Goal: Transaction & Acquisition: Download file/media

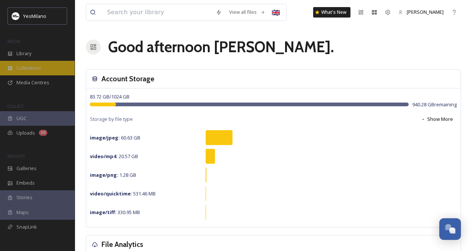
click at [28, 64] on div "Collections" at bounding box center [37, 68] width 75 height 15
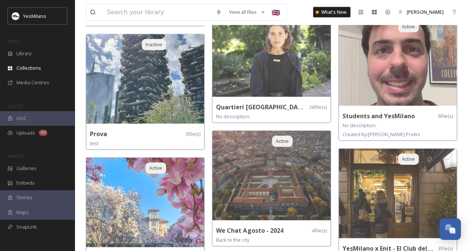
scroll to position [837, 0]
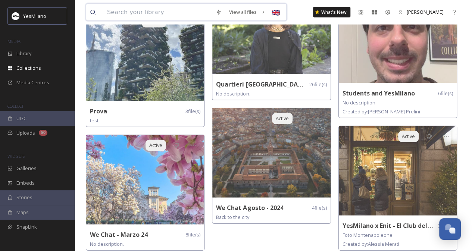
click at [120, 12] on input at bounding box center [157, 12] width 109 height 16
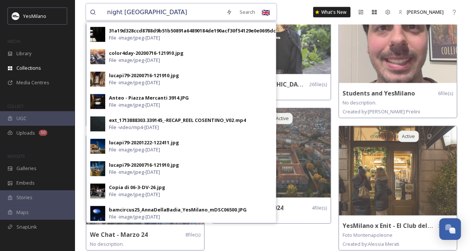
scroll to position [224, 0]
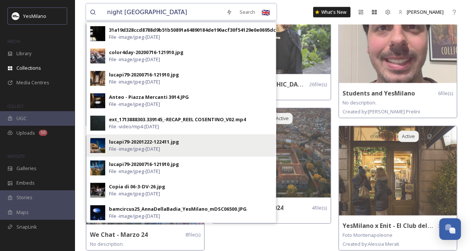
type input "night [GEOGRAPHIC_DATA]"
click at [146, 145] on div "lucapi79-20201222-122411.jpg" at bounding box center [144, 142] width 70 height 7
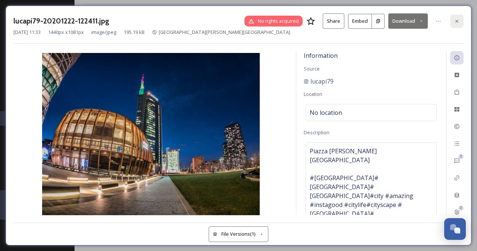
click at [460, 20] on icon at bounding box center [457, 21] width 6 height 6
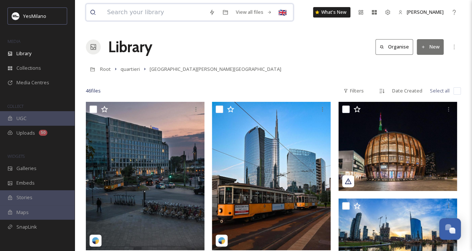
click at [150, 13] on input at bounding box center [154, 12] width 102 height 16
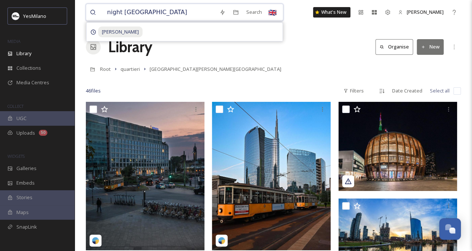
type input "night [GEOGRAPHIC_DATA]"
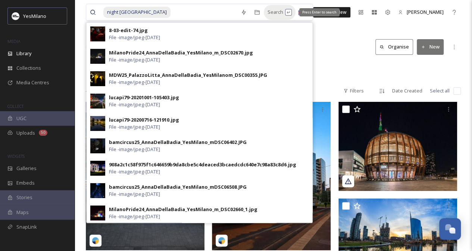
click at [264, 11] on div "Search Press Enter to search" at bounding box center [280, 12] width 32 height 15
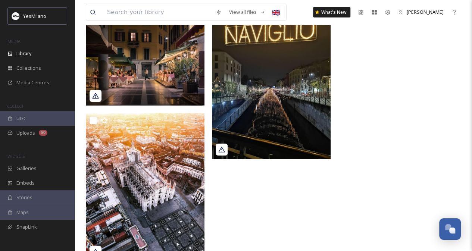
scroll to position [2559, 0]
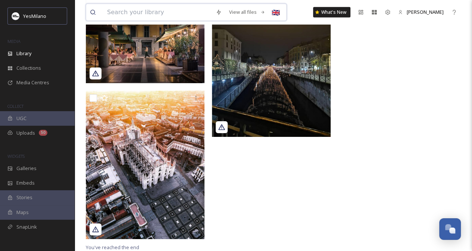
click at [123, 13] on input at bounding box center [157, 12] width 109 height 16
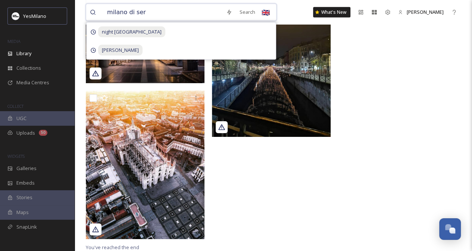
type input "milano di sera"
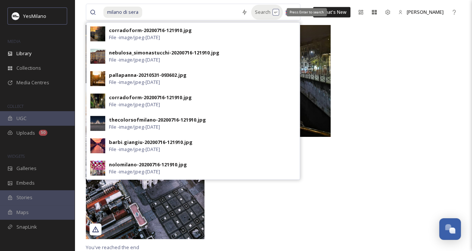
click at [259, 11] on div "Search Press Enter to search" at bounding box center [267, 12] width 32 height 15
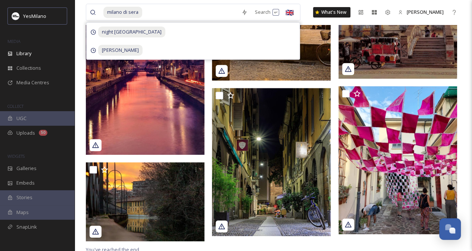
scroll to position [162, 0]
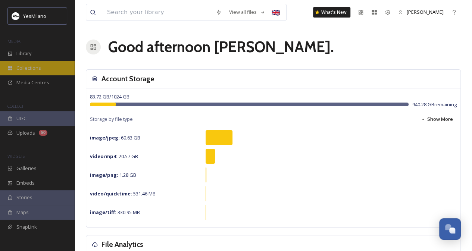
click at [34, 63] on div "Collections" at bounding box center [37, 68] width 75 height 15
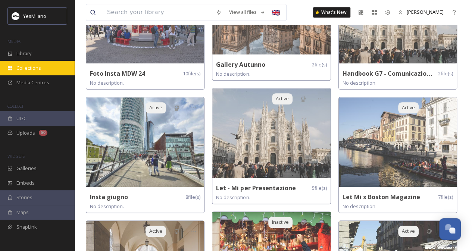
scroll to position [315, 0]
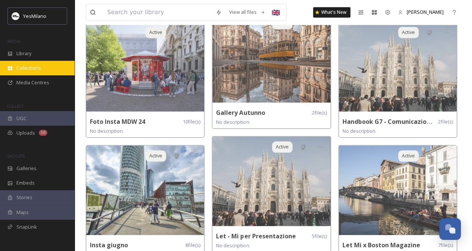
click at [37, 72] on div "Collections" at bounding box center [37, 68] width 75 height 15
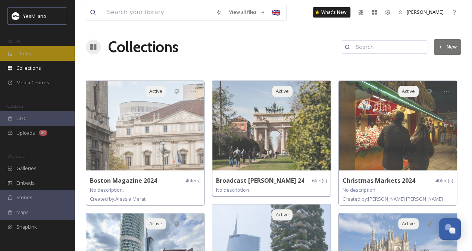
click at [32, 53] on div "Library" at bounding box center [37, 53] width 75 height 15
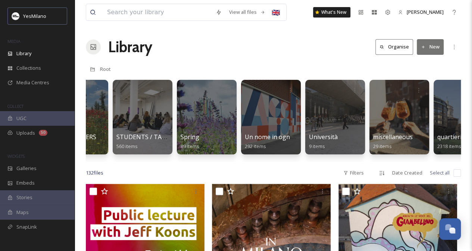
scroll to position [0, 1502]
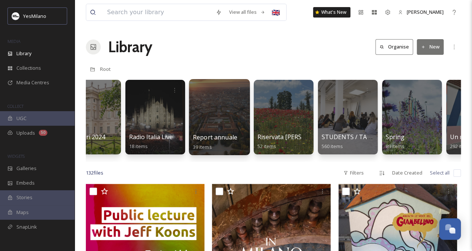
click at [223, 112] on div at bounding box center [219, 117] width 61 height 76
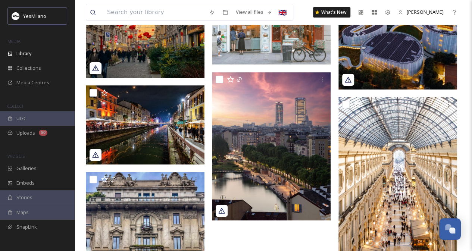
scroll to position [1426, 0]
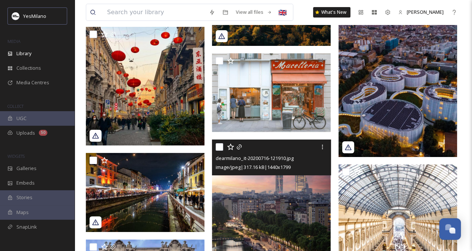
click at [275, 218] on img at bounding box center [271, 214] width 119 height 148
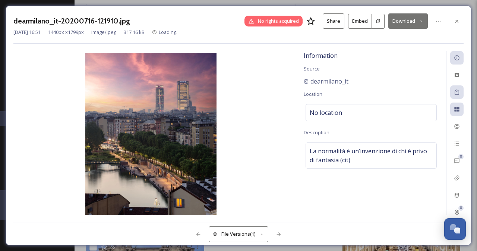
click at [416, 23] on button "Download" at bounding box center [409, 20] width 40 height 15
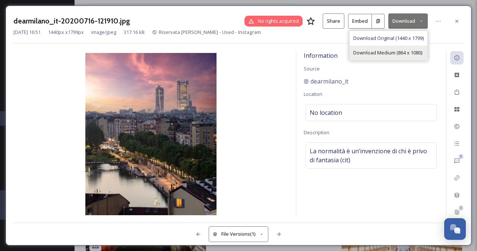
click at [396, 53] on span "Download Medium (864 x 1080)" at bounding box center [388, 52] width 69 height 7
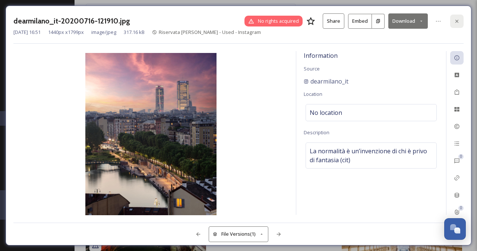
click at [457, 19] on icon at bounding box center [457, 21] width 6 height 6
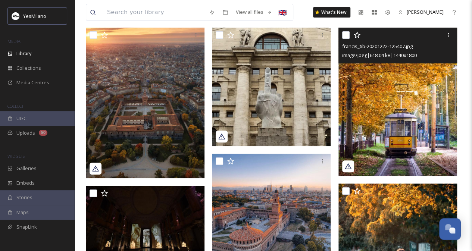
scroll to position [75, 0]
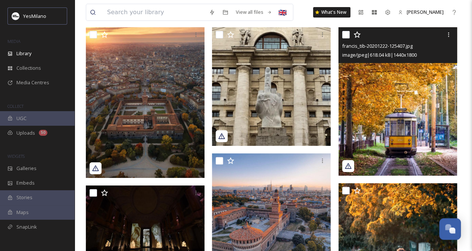
click at [387, 120] on img at bounding box center [397, 101] width 119 height 148
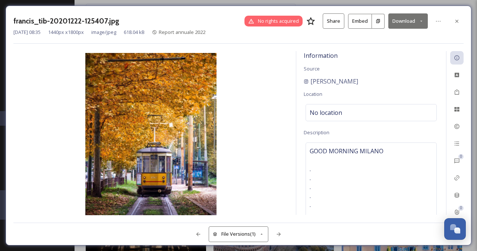
click at [407, 12] on div "francis_tib-20201222-125407.jpg No rights acquired Share Embed Download Oct 25 …" at bounding box center [239, 126] width 466 height 240
click at [407, 19] on button "Download" at bounding box center [409, 20] width 40 height 15
click at [393, 53] on span "Download Medium (864 x 1080)" at bounding box center [388, 52] width 69 height 7
click at [461, 19] on div at bounding box center [457, 21] width 13 height 13
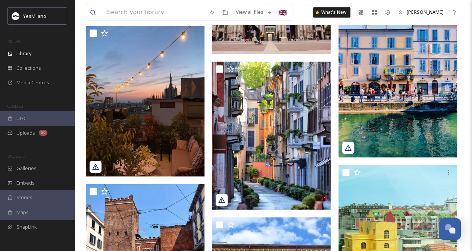
scroll to position [404, 0]
